Goal: Go to known website: Go to known website

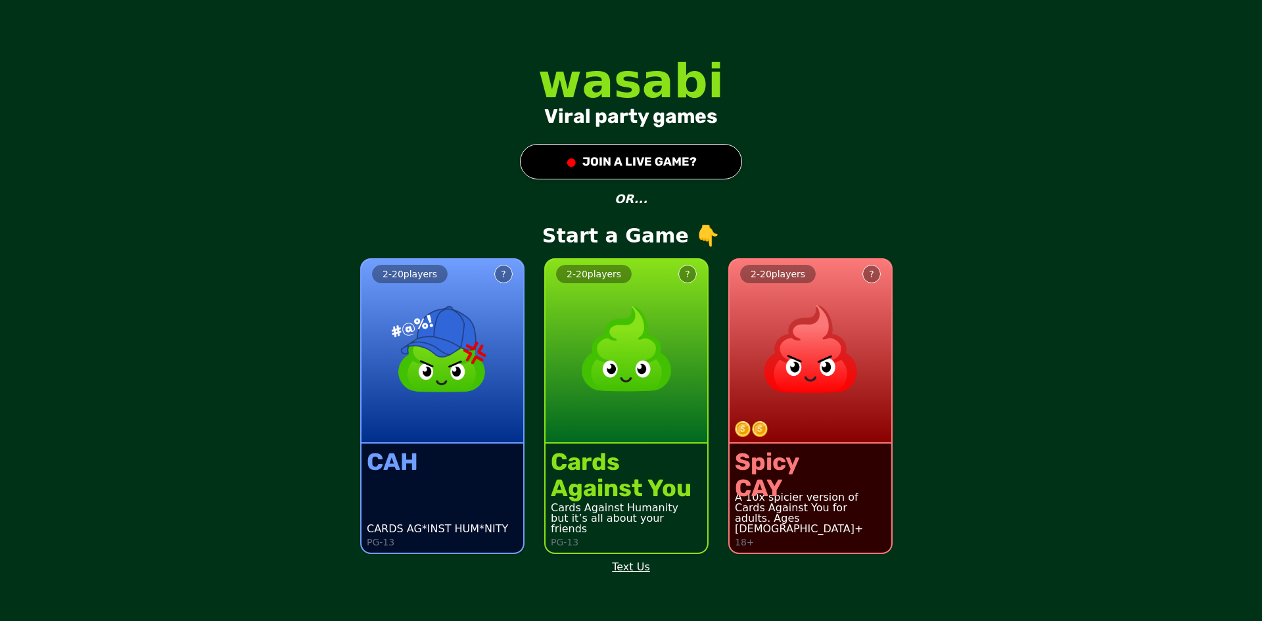
click at [408, 375] on img at bounding box center [443, 349] width 116 height 116
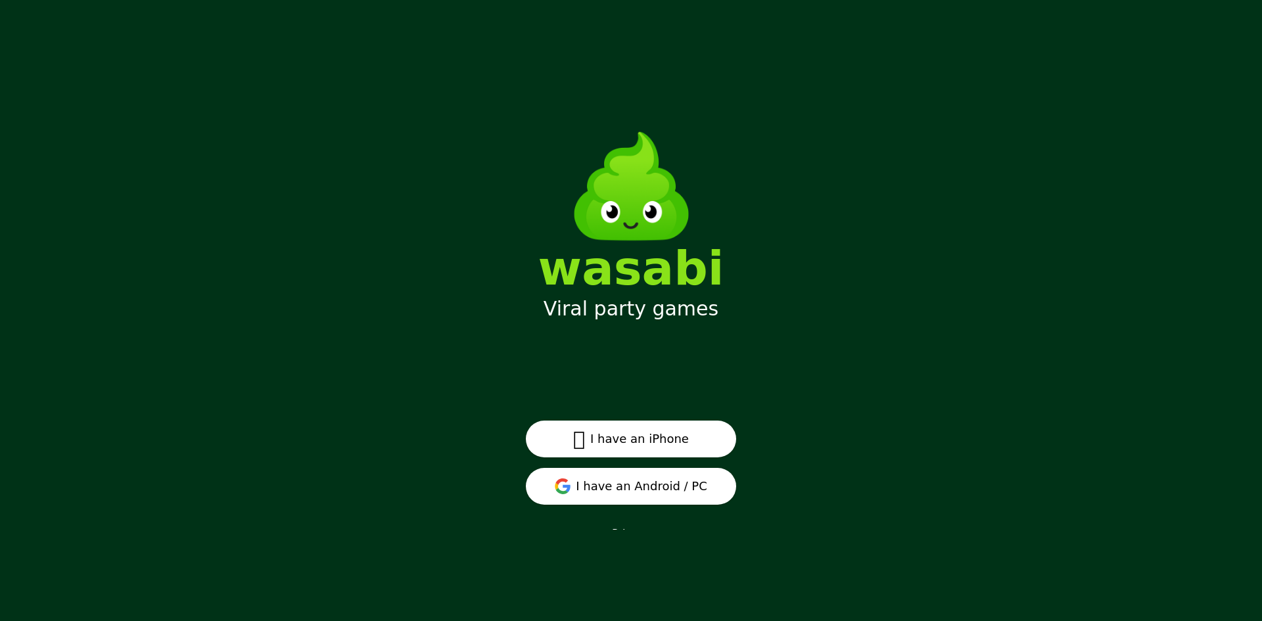
drag, startPoint x: 423, startPoint y: 474, endPoint x: 429, endPoint y: 473, distance: 6.6
